Goal: Ask a question

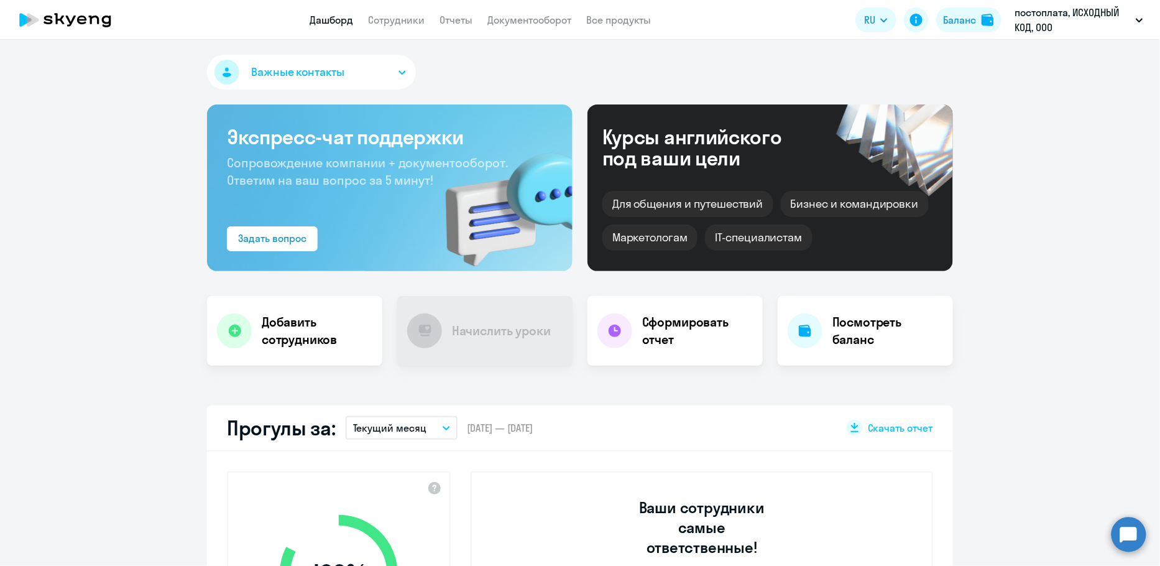
drag, startPoint x: 1147, startPoint y: 547, endPoint x: 1137, endPoint y: 537, distance: 14.5
click at [1147, 547] on app-truancy-attendance-dashboard "Прогулы за: Текущий месяц – [DATE] — [DATE] Скачать отчет 100 % Уровень посещае…" at bounding box center [580, 571] width 1160 height 333
click at [1136, 536] on circle at bounding box center [1129, 534] width 35 height 35
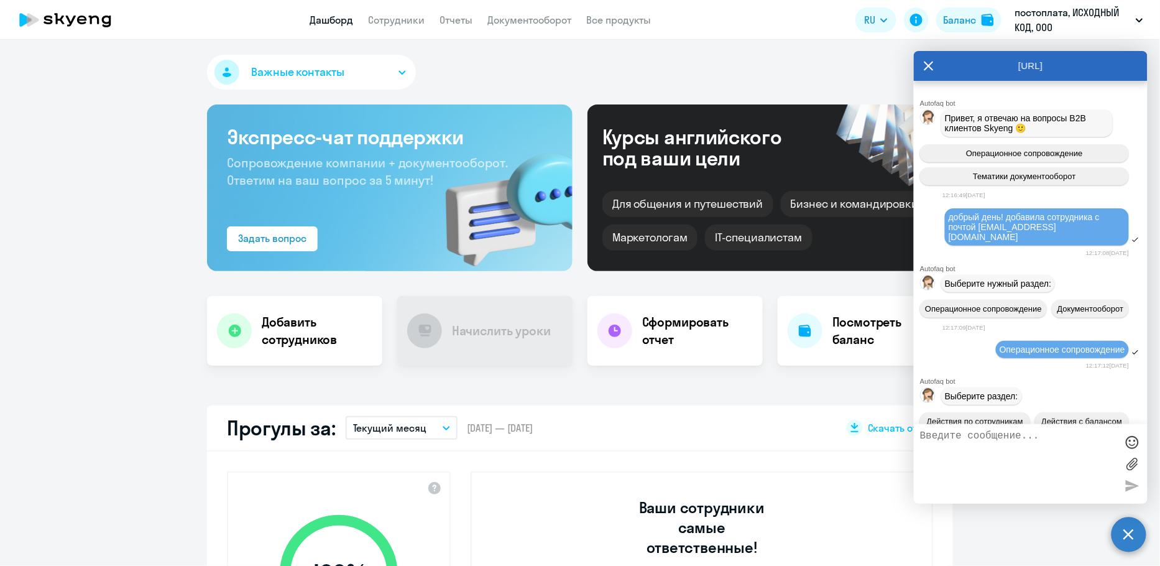
scroll to position [11751, 0]
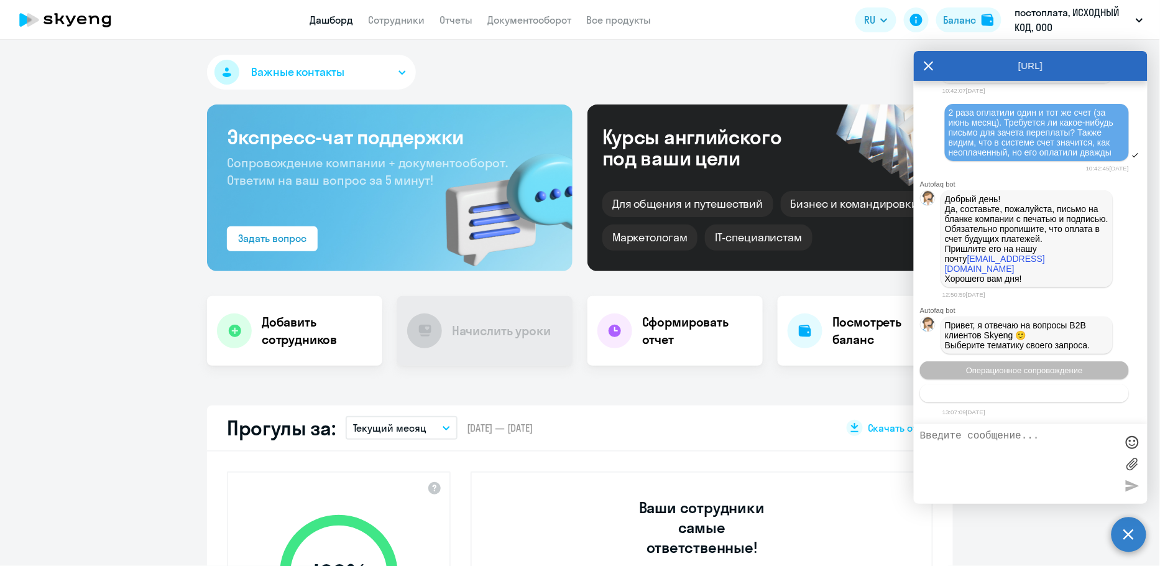
select select "30"
click at [1049, 389] on span "Тематики документооборот" at bounding box center [1024, 393] width 103 height 9
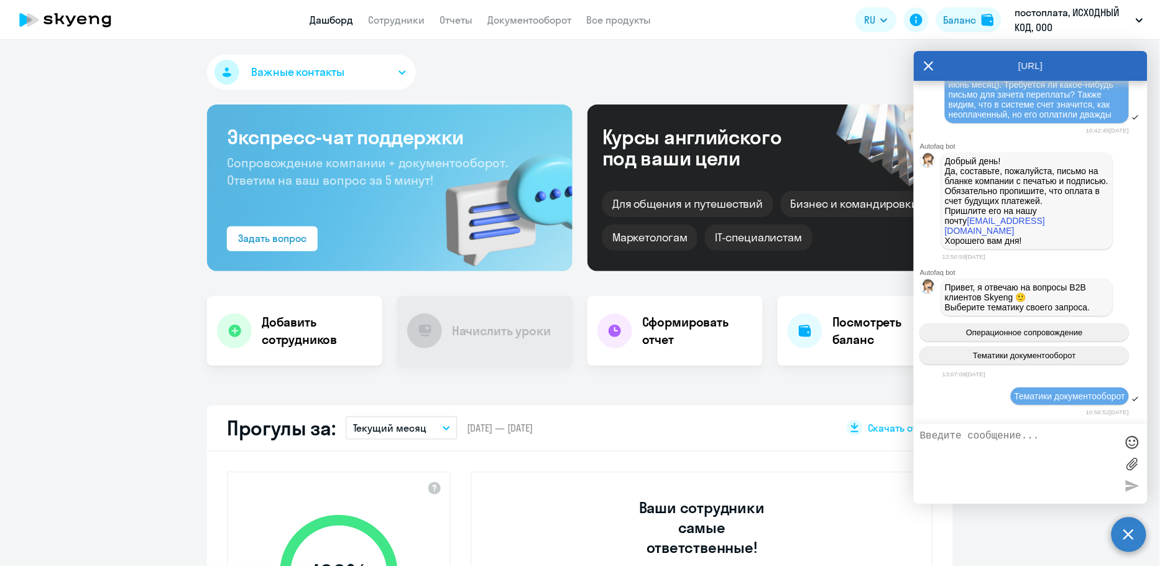
scroll to position [11866, 0]
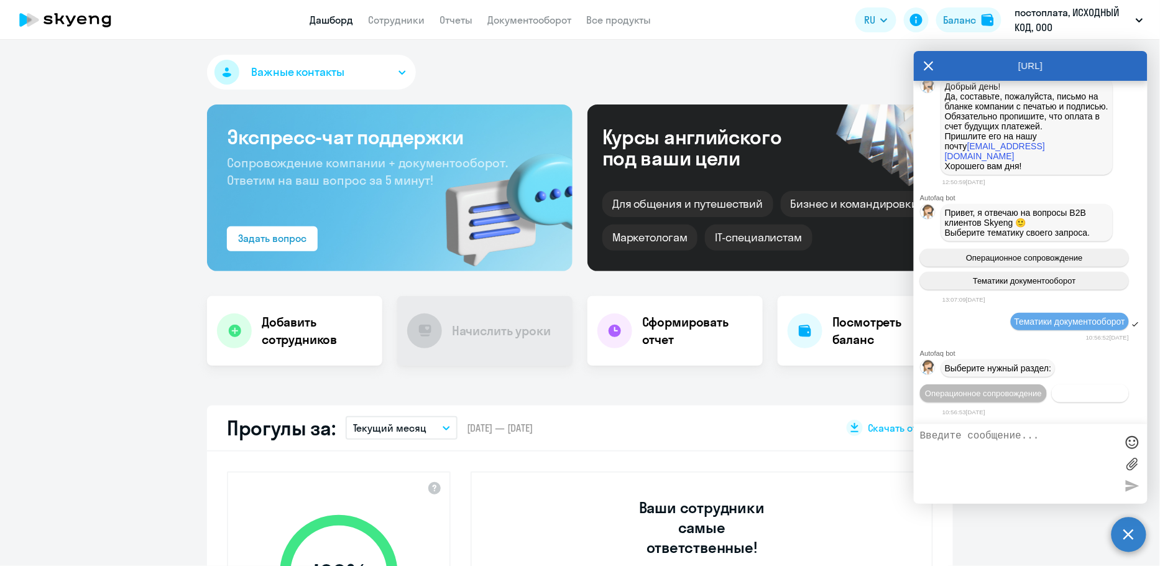
click at [1069, 399] on button "Документооборот" at bounding box center [1090, 393] width 77 height 18
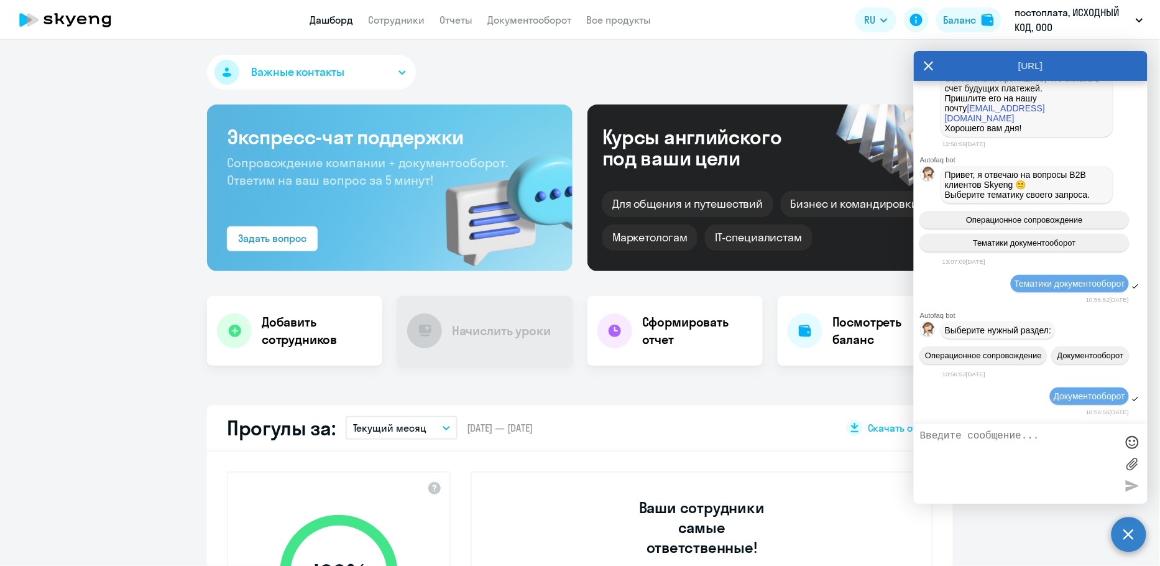
scroll to position [12072, 0]
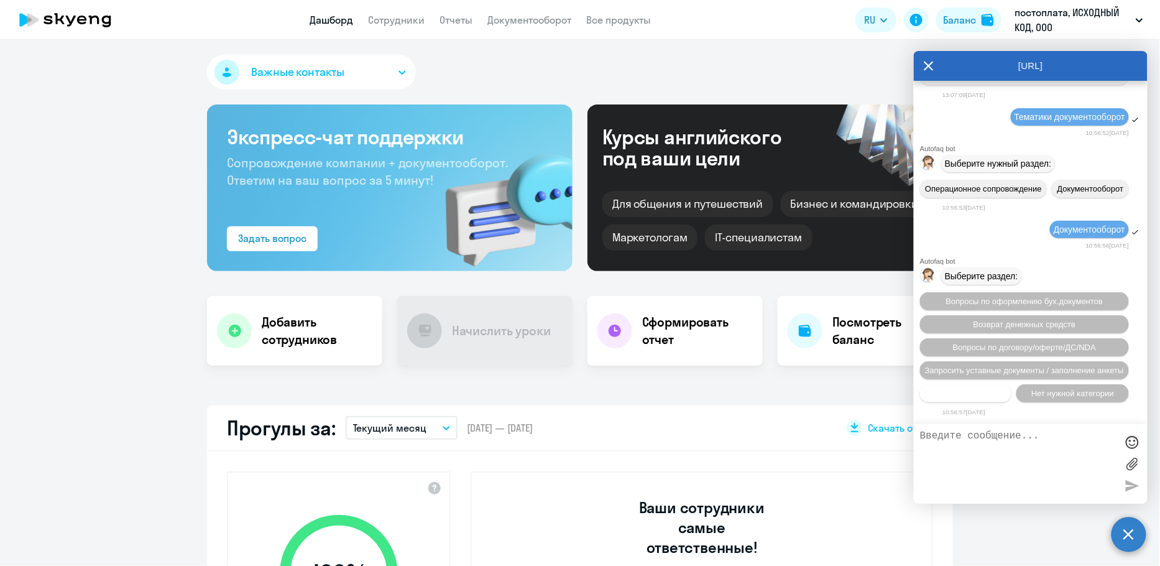
click at [997, 397] on span "Прочие вопросы" at bounding box center [966, 393] width 62 height 9
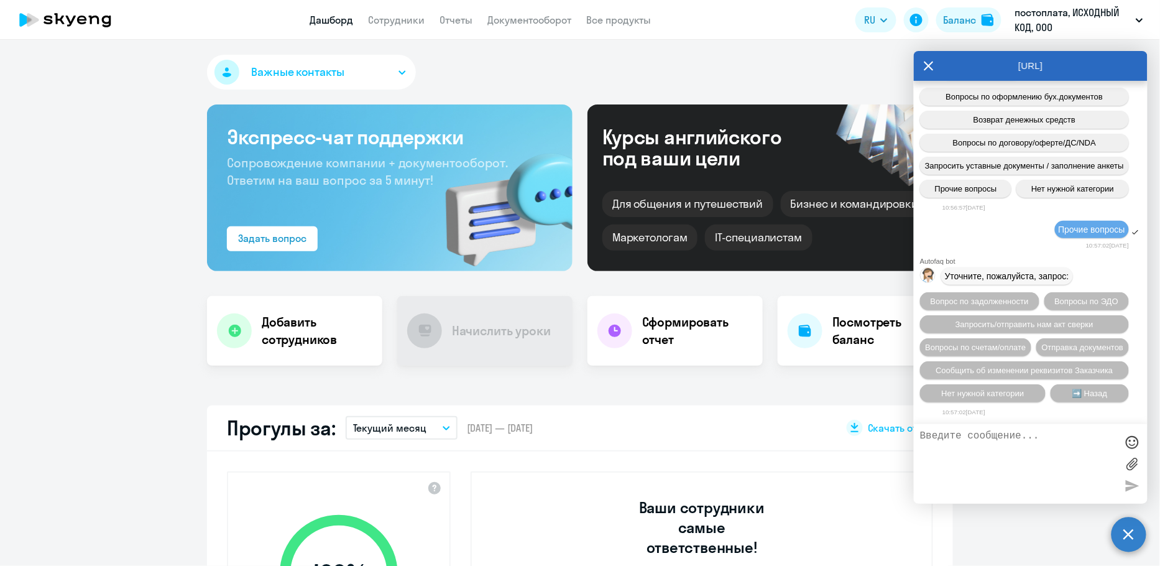
scroll to position [12279, 0]
click at [993, 290] on div "Вопрос по задолженности Вопросы по ЭДО Запросить/отправить нам акт сверки Вопро…" at bounding box center [1031, 347] width 234 height 120
click at [994, 297] on span "Вопрос по задолженности" at bounding box center [980, 301] width 98 height 9
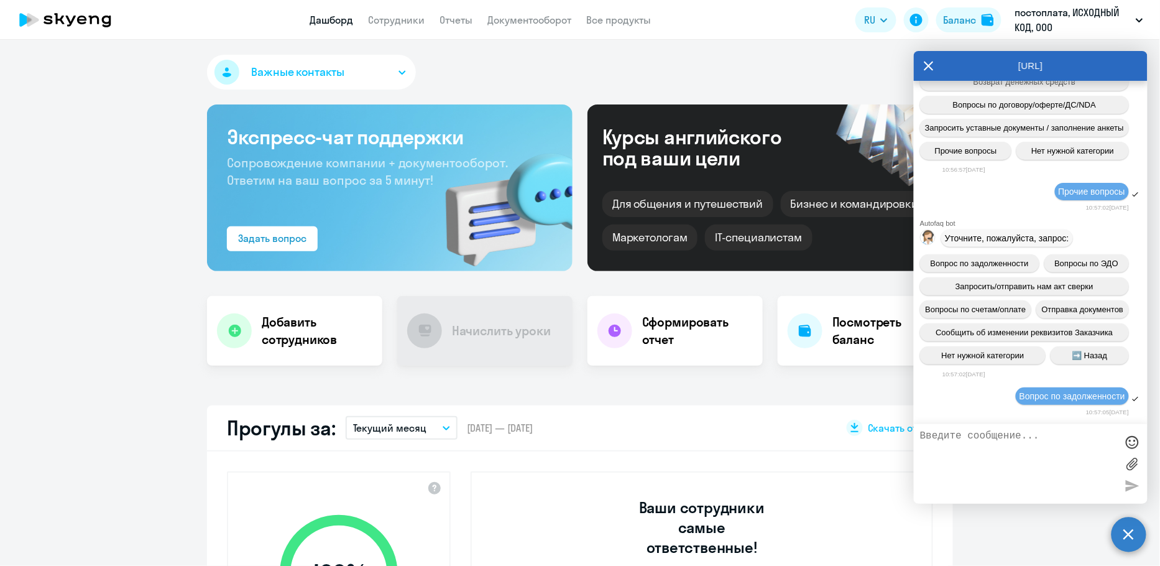
scroll to position [12418, 0]
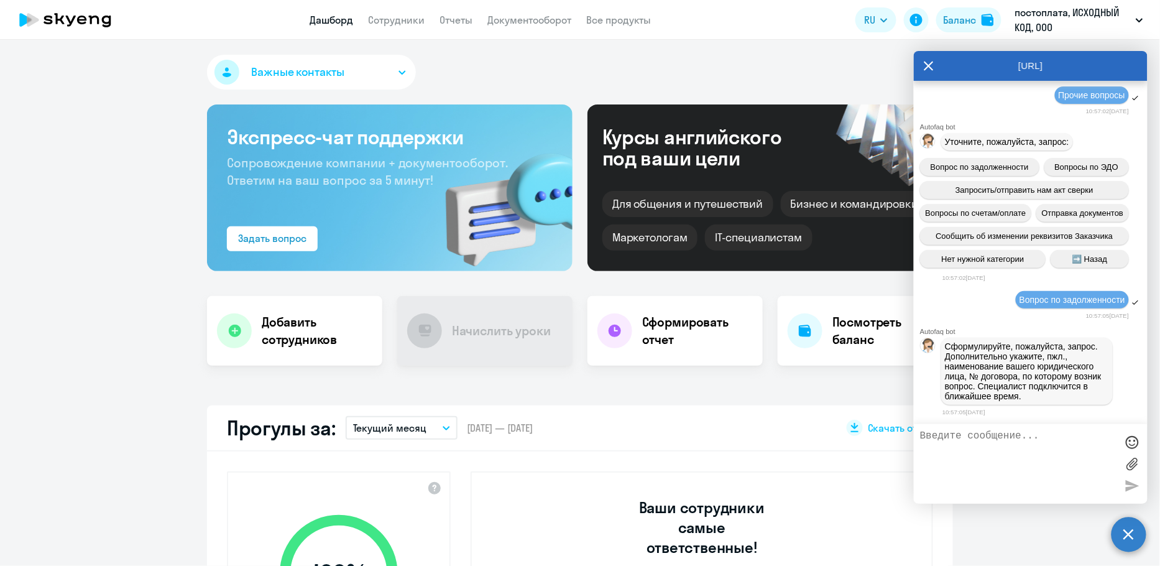
click at [1004, 445] on textarea at bounding box center [1018, 463] width 196 height 67
type textarea "добрый день."
click at [861, 65] on div "Важные контакты" at bounding box center [580, 75] width 746 height 40
click at [1055, 13] on p "постоплата, ИСХОДНЫЙ КОД, ООО" at bounding box center [1073, 20] width 116 height 30
click at [926, 67] on icon at bounding box center [929, 66] width 10 height 30
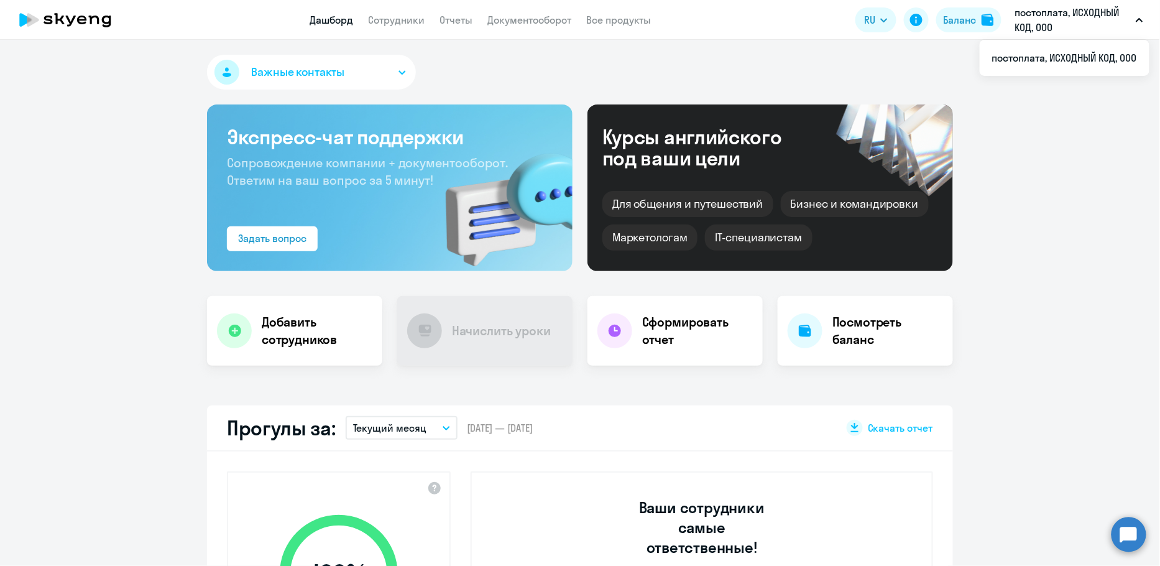
click at [1092, 23] on p "постоплата, ИСХОДНЫЙ КОД, ООО" at bounding box center [1073, 20] width 116 height 30
click at [1073, 56] on li "постоплата, ИСХОДНЫЙ КОД, ООО" at bounding box center [1065, 57] width 170 height 31
click at [339, 91] on div "Важные контакты" at bounding box center [580, 75] width 746 height 40
select select "30"
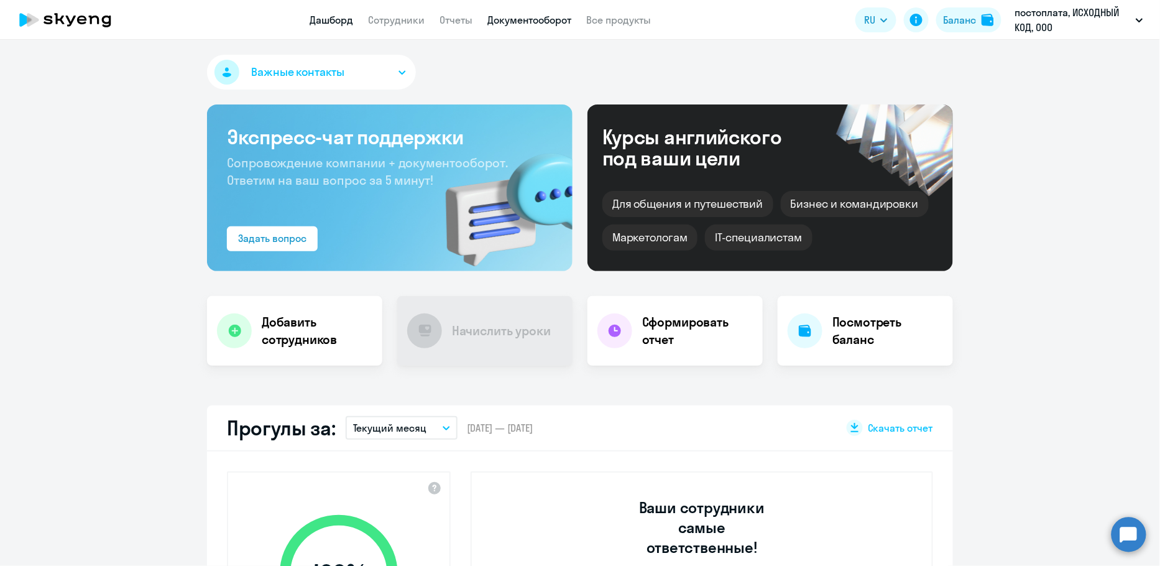
click at [543, 17] on link "Документооборот" at bounding box center [529, 20] width 84 height 12
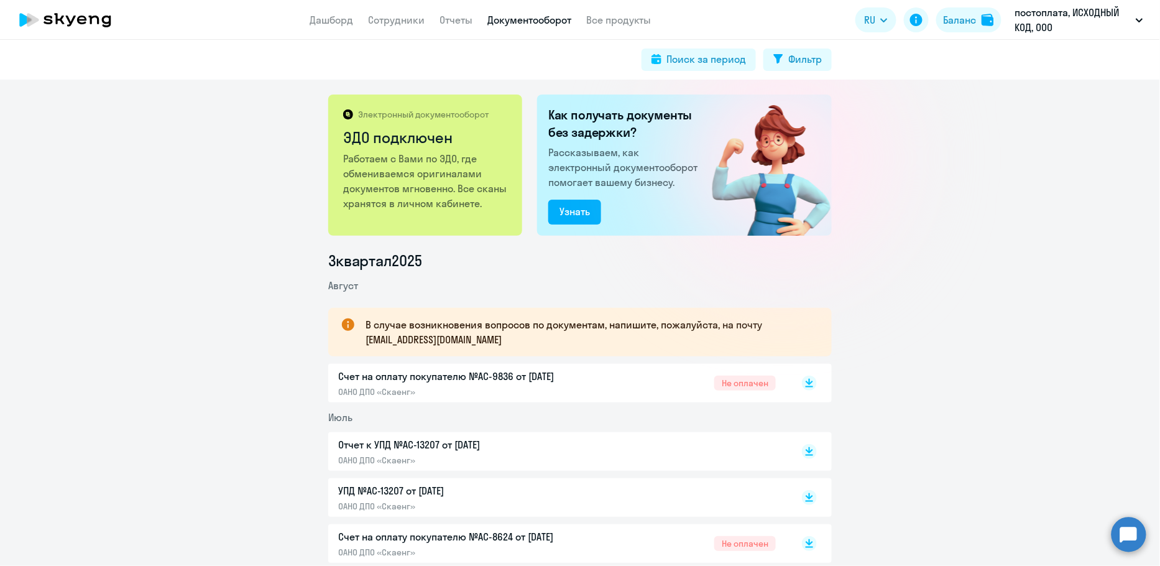
click at [506, 382] on p "Счет на оплату покупателю №AC-9836 от [DATE]" at bounding box center [468, 376] width 261 height 15
click at [1120, 533] on circle at bounding box center [1129, 534] width 35 height 35
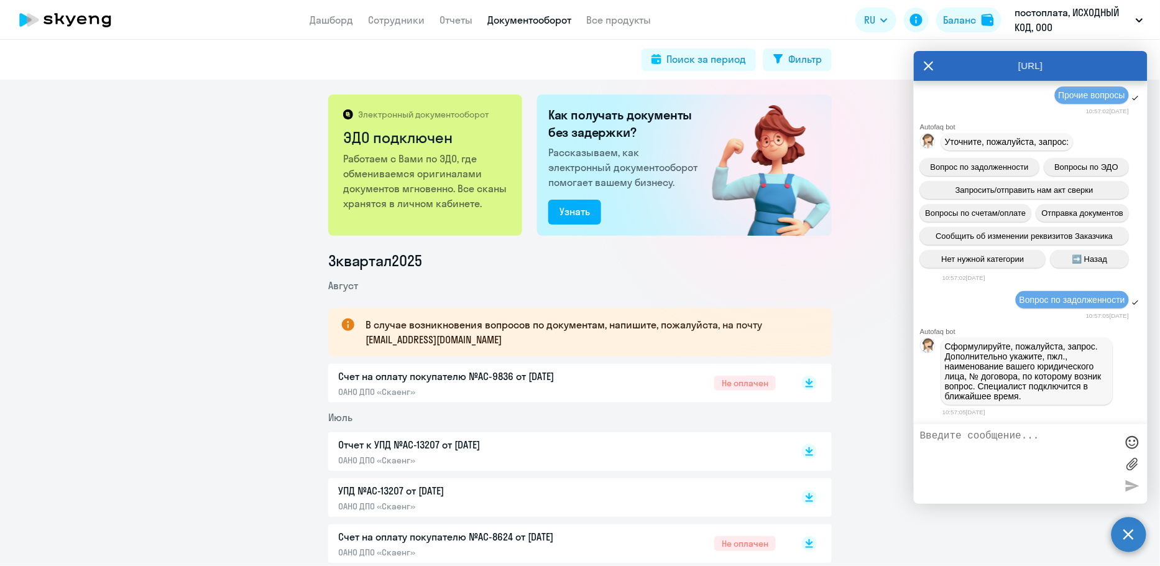
click at [1025, 454] on textarea at bounding box center [1018, 463] width 196 height 67
paste textarea "Договор-оферта постоплата акцепт от [DATE]"
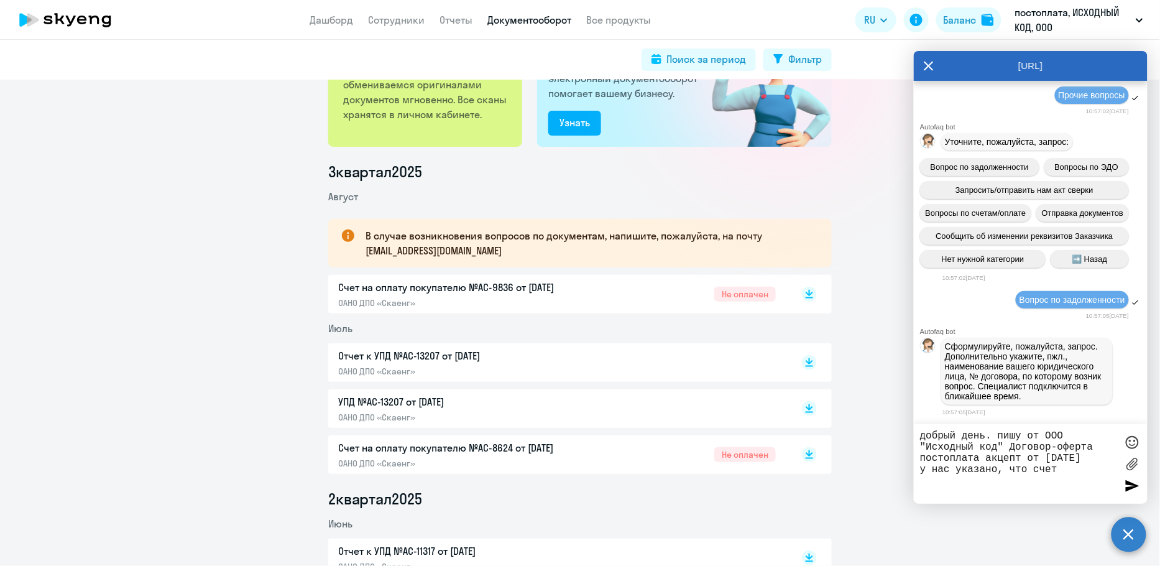
scroll to position [96, 0]
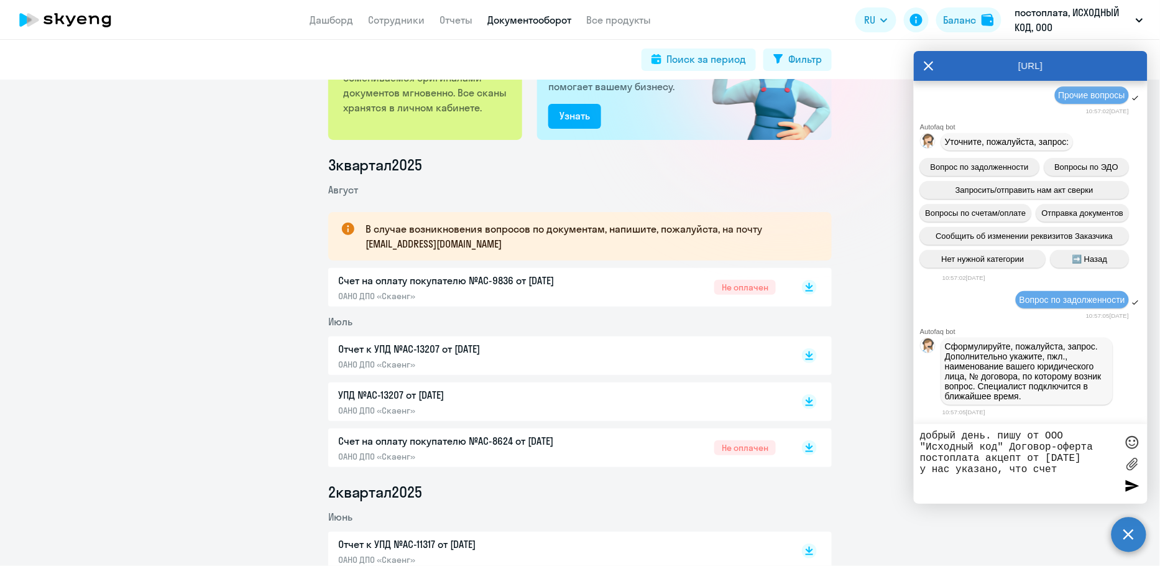
click at [545, 439] on p "Счет на оплату покупателю №AC-8624 от [DATE]" at bounding box center [468, 440] width 261 height 15
click at [1071, 490] on textarea "добрый день. пишу от ООО "Исходный код" Договор-оферта постоплата акцепт от [DA…" at bounding box center [1018, 463] width 196 height 67
paste textarea "№ 8624 от [DATE]"
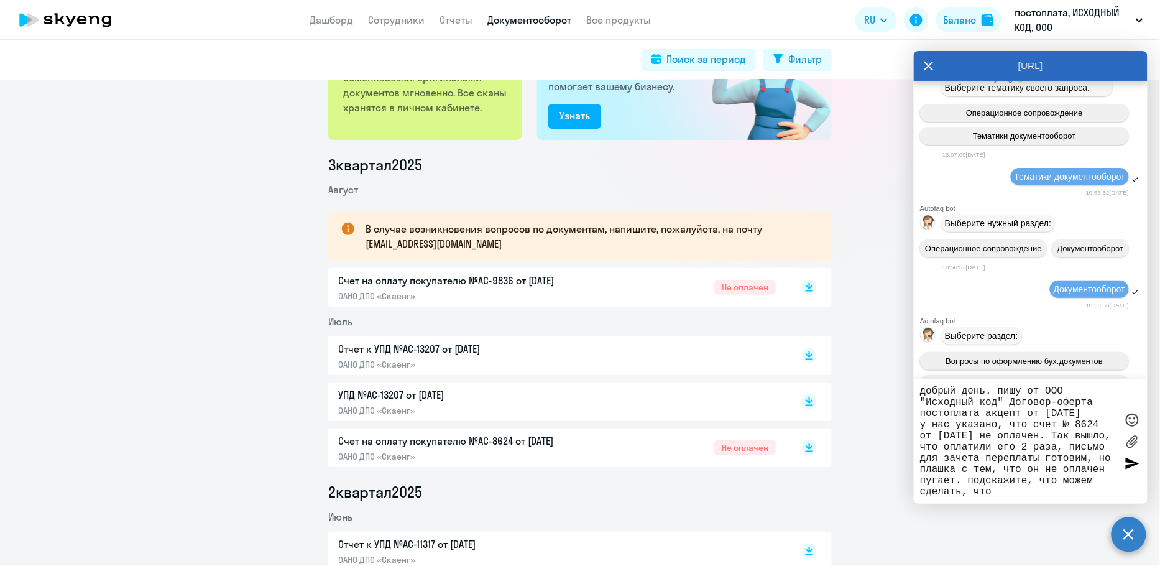
scroll to position [13, 0]
type textarea "добрый день. пишу от ООО "Исходный код" Договор-оферта постоплата акцепт от [DA…"
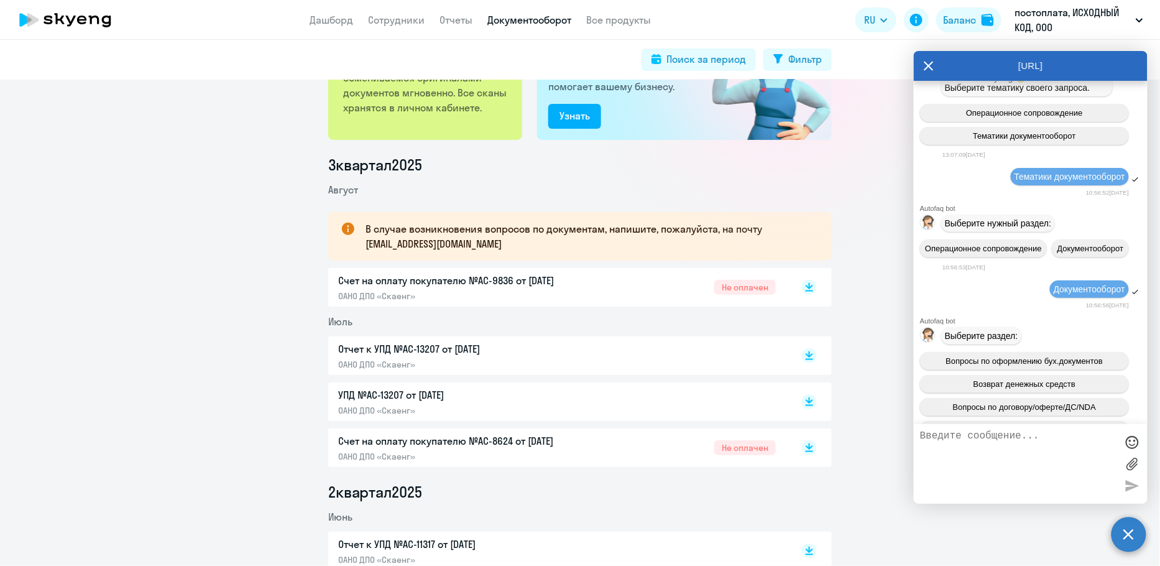
scroll to position [12550, 0]
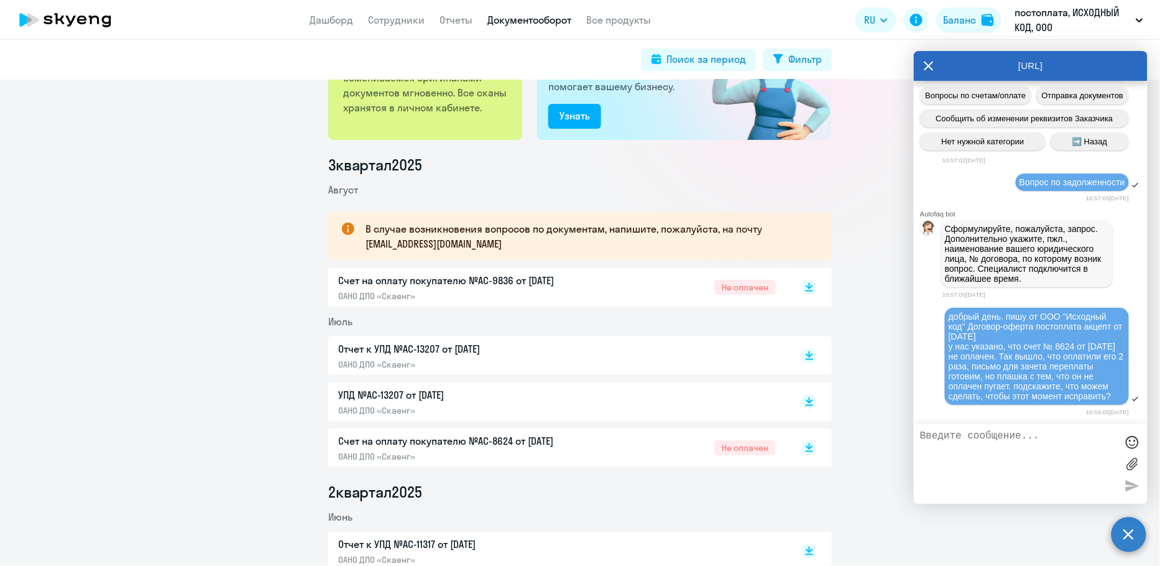
click at [818, 215] on div "В случае возникновения вопросов по документам, напишите, пожалуйста, на почту […" at bounding box center [580, 236] width 504 height 48
